Goal: Complete application form

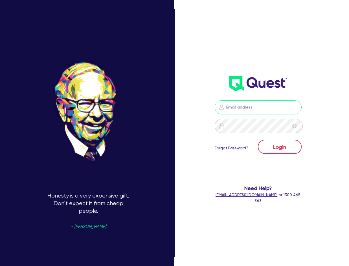
type input "[PERSON_NAME][EMAIL_ADDRESS][DOMAIN_NAME]"
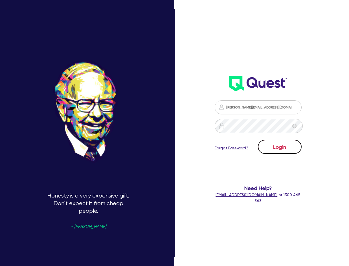
click at [271, 148] on button "Login" at bounding box center [280, 147] width 44 height 14
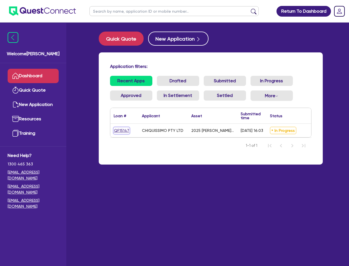
click at [124, 128] on link "QF15147" at bounding box center [122, 131] width 16 height 6
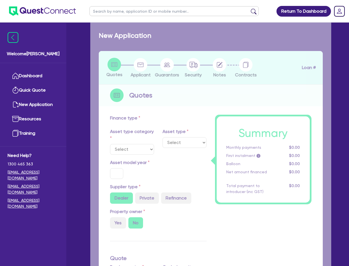
select select "TERTIARY_ASSETS"
type input "2025"
radio input "true"
type input "25,000"
type input "3"
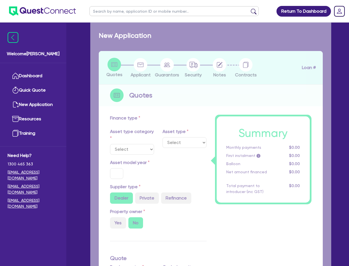
type input "750"
type input "17"
type input "100"
select select "BEAUTY_EQUIPMENT"
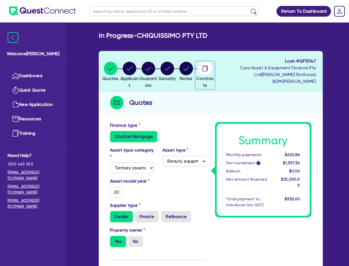
click at [208, 70] on circle "button" at bounding box center [205, 69] width 14 height 14
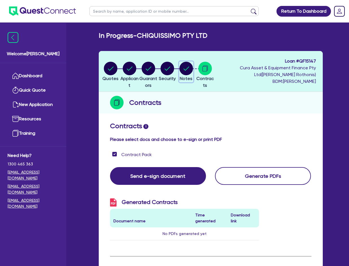
click at [193, 68] on circle "button" at bounding box center [186, 69] width 14 height 14
select select "Quest Finance - Own Book"
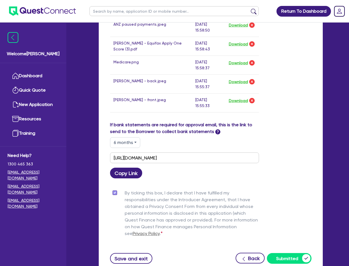
scroll to position [468, 0]
